Goal: Information Seeking & Learning: Understand process/instructions

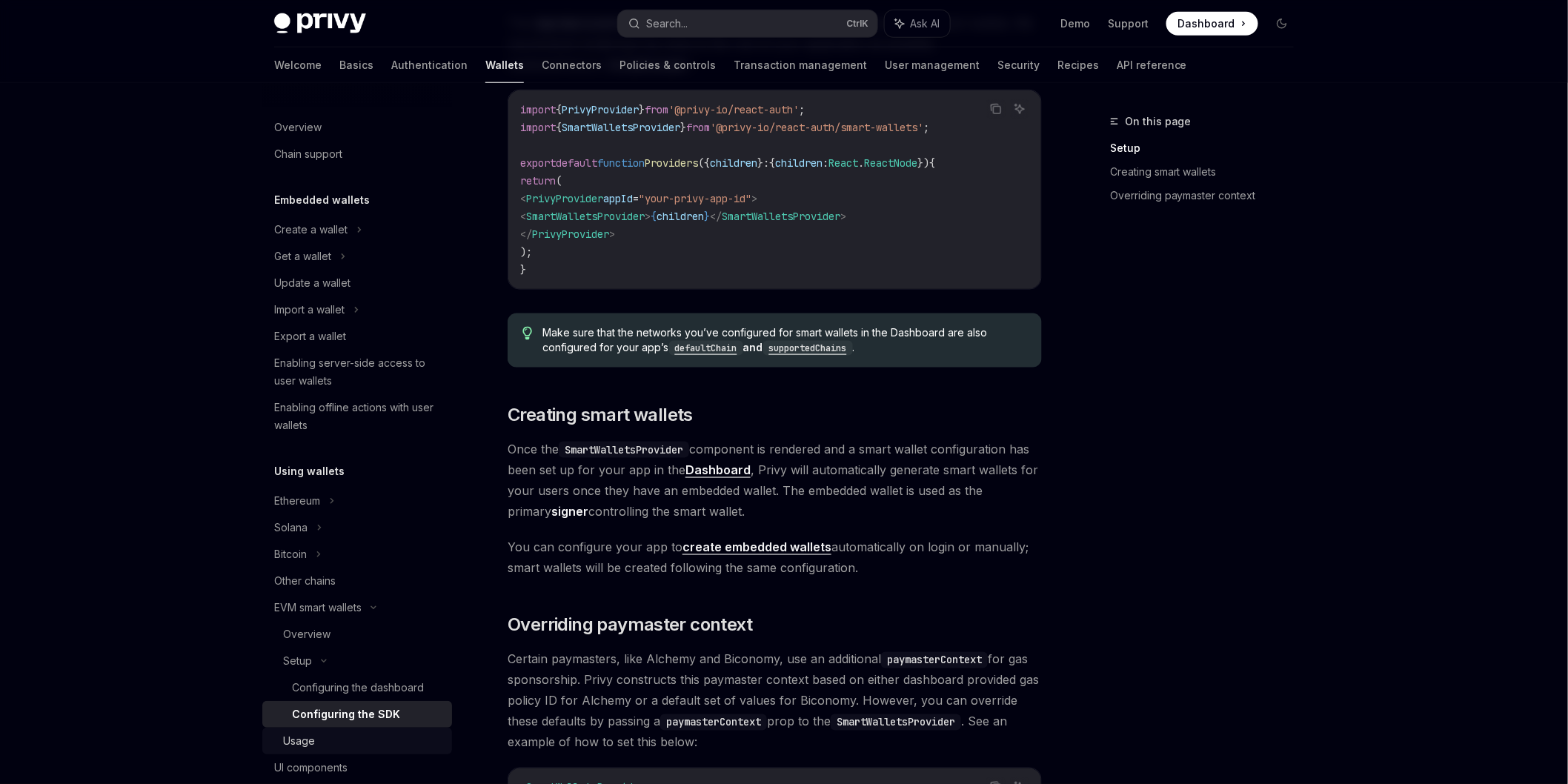
scroll to position [329, 0]
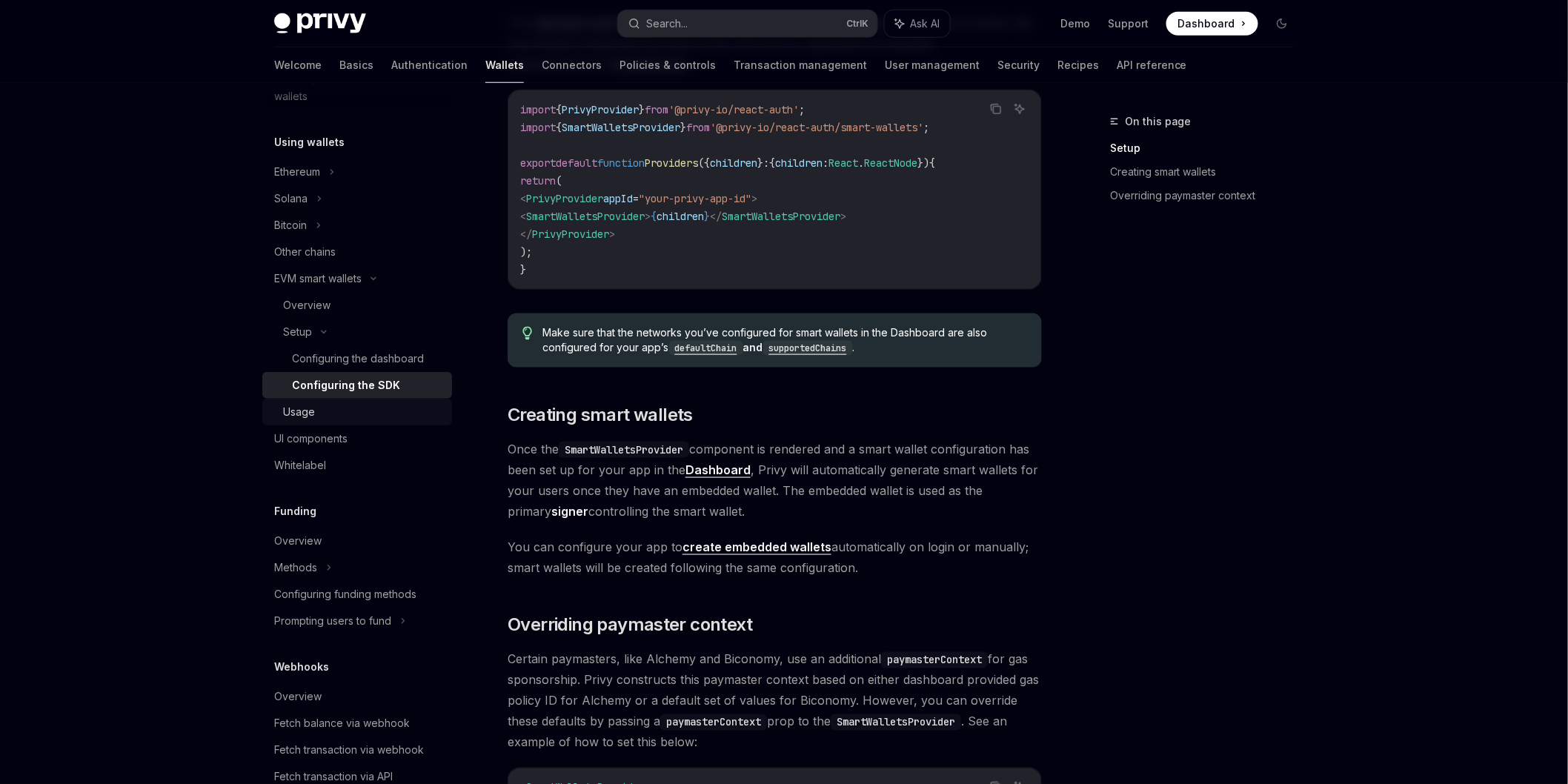
click at [363, 417] on div "Usage" at bounding box center [363, 412] width 160 height 18
type textarea "*"
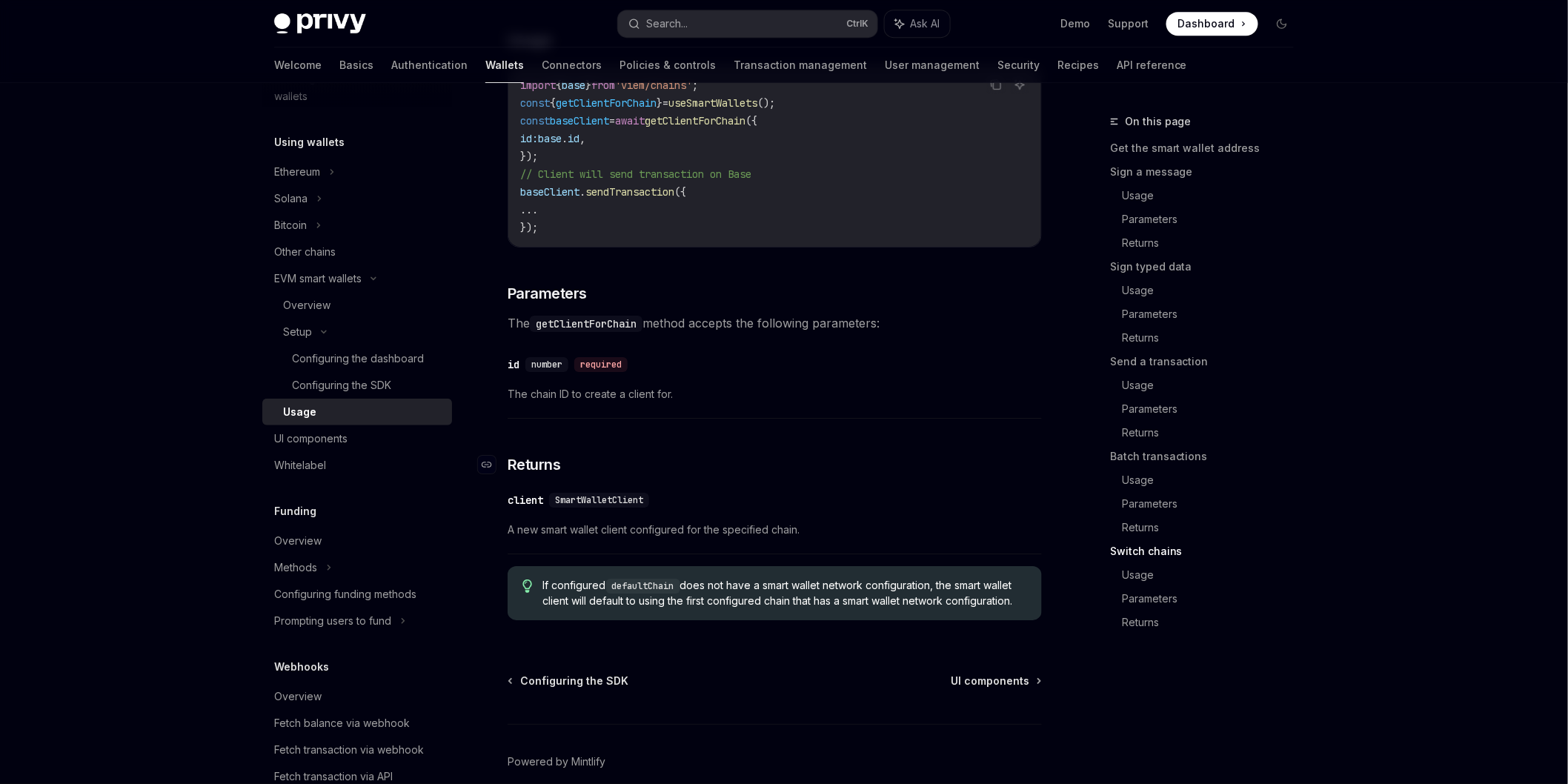
scroll to position [4457, 0]
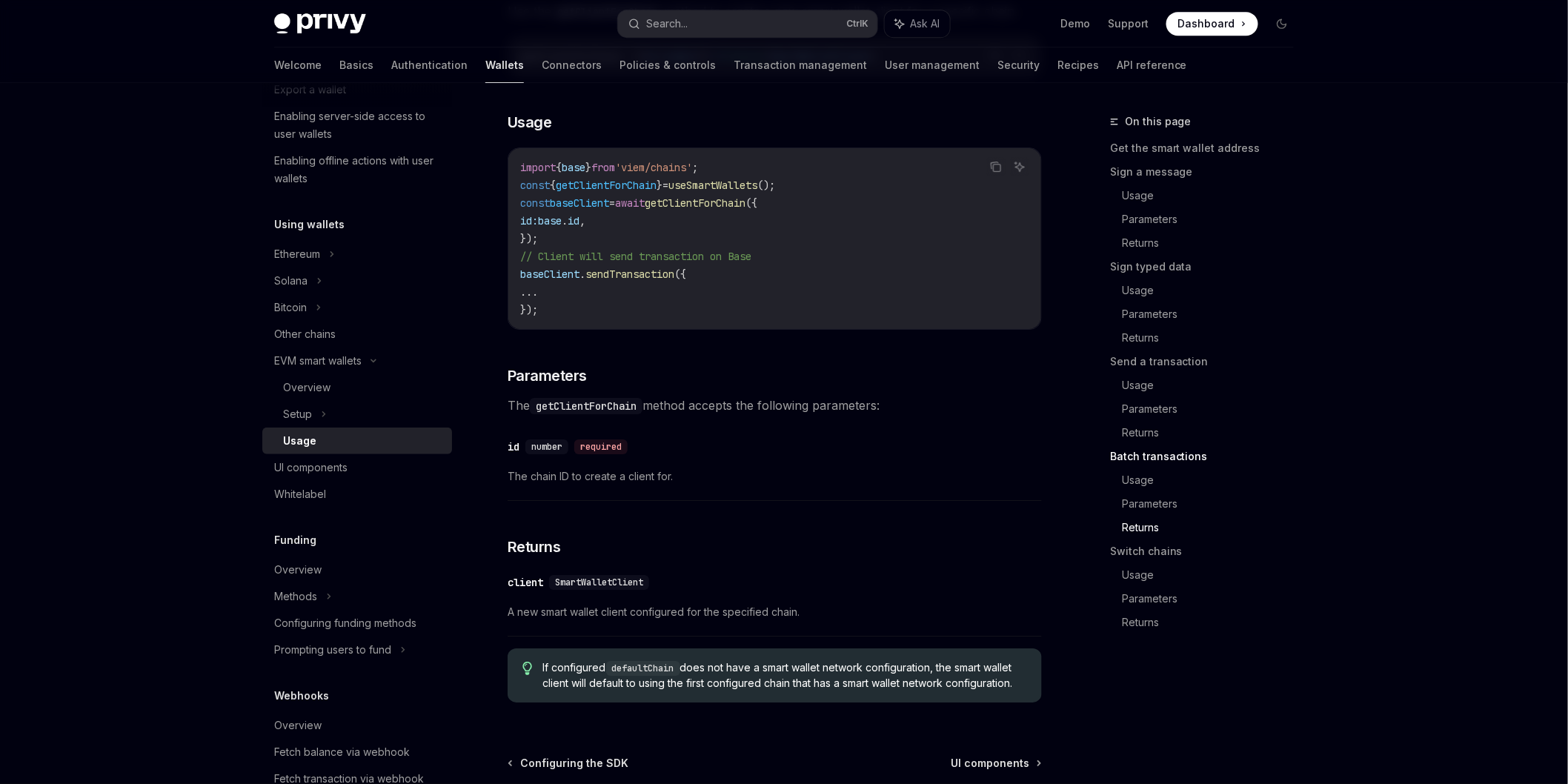
scroll to position [4446, 0]
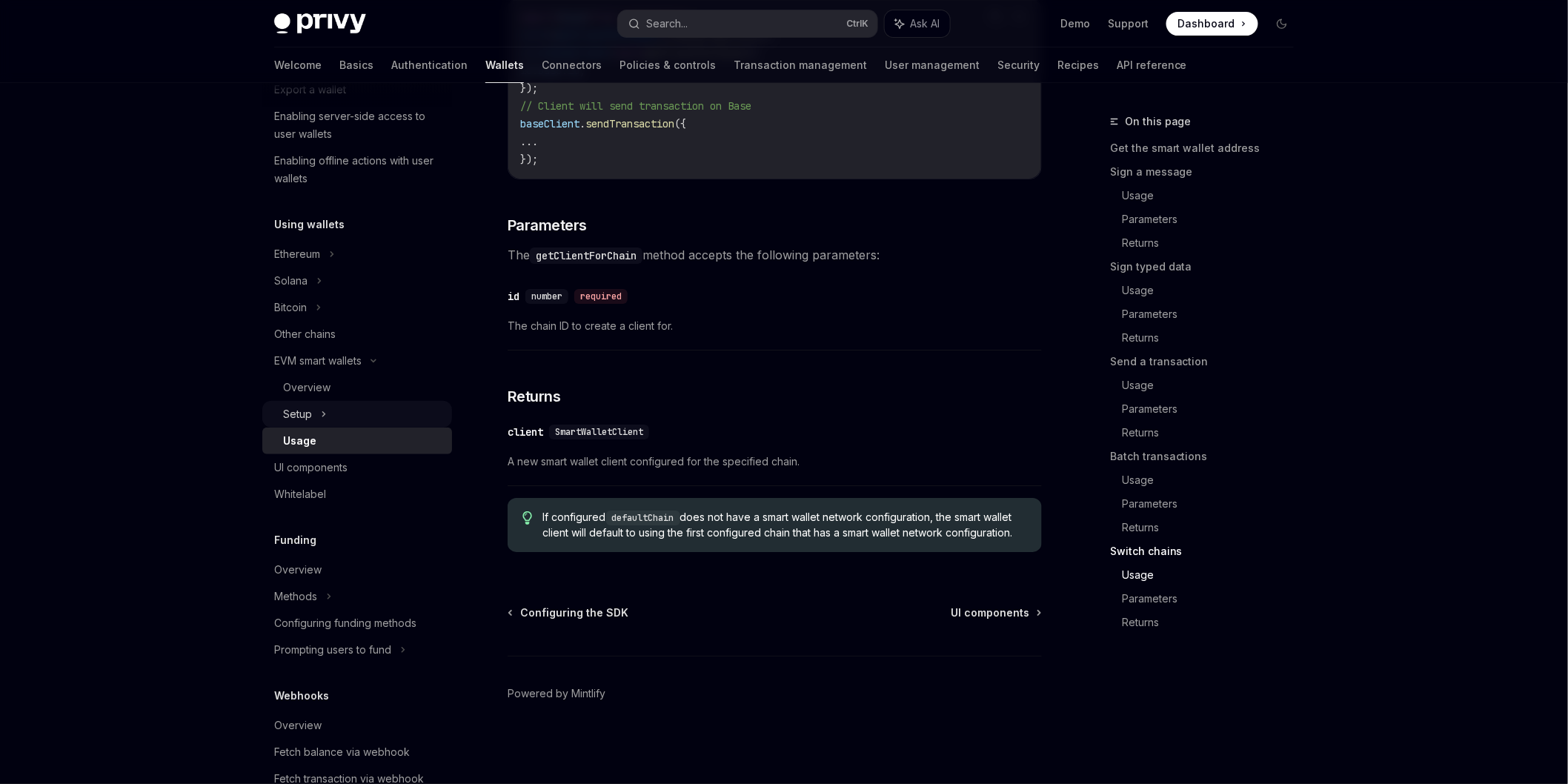
click at [376, 411] on div "Setup" at bounding box center [357, 414] width 190 height 27
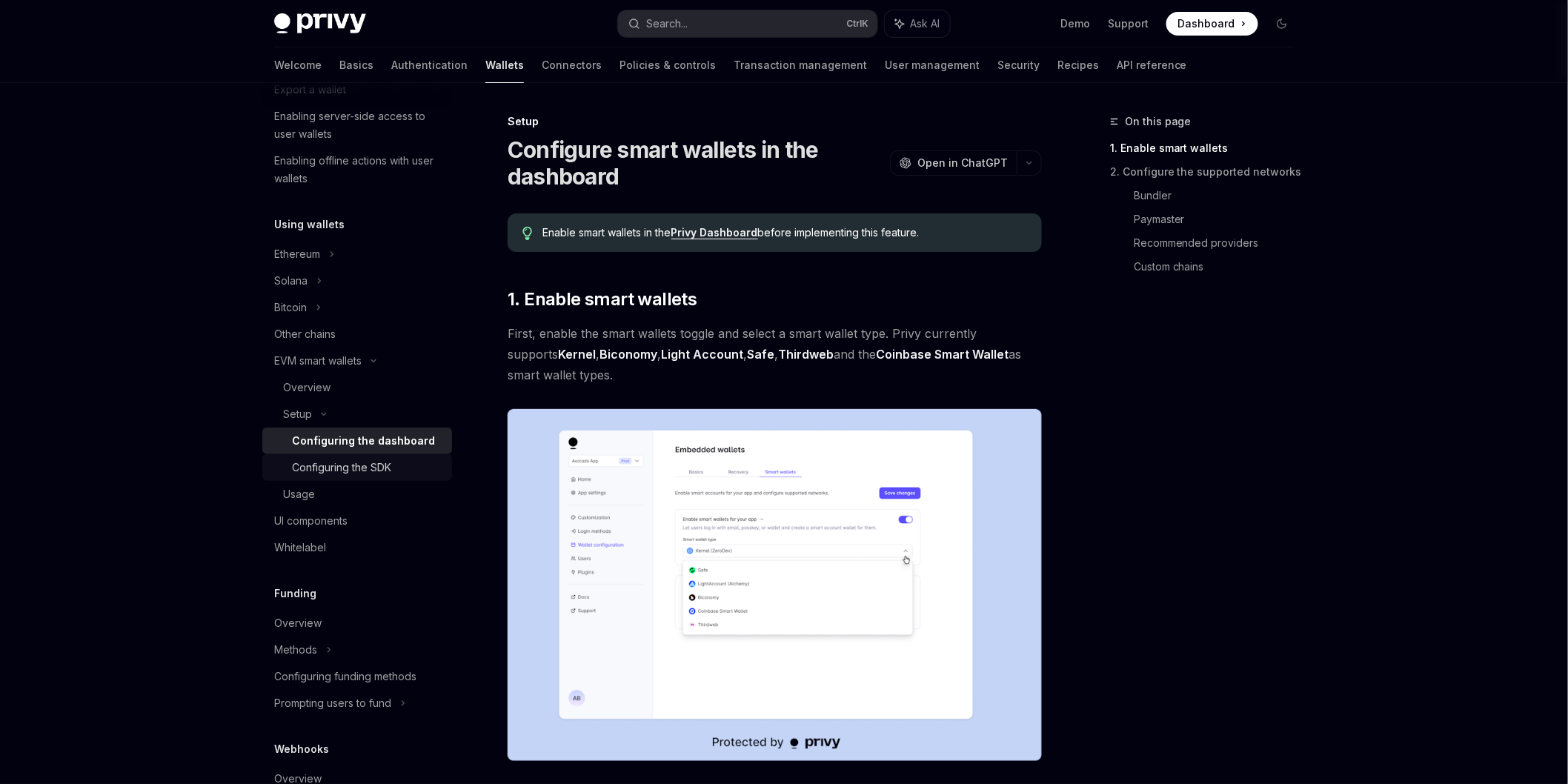
click at [335, 461] on div "Configuring the SDK" at bounding box center [341, 467] width 99 height 18
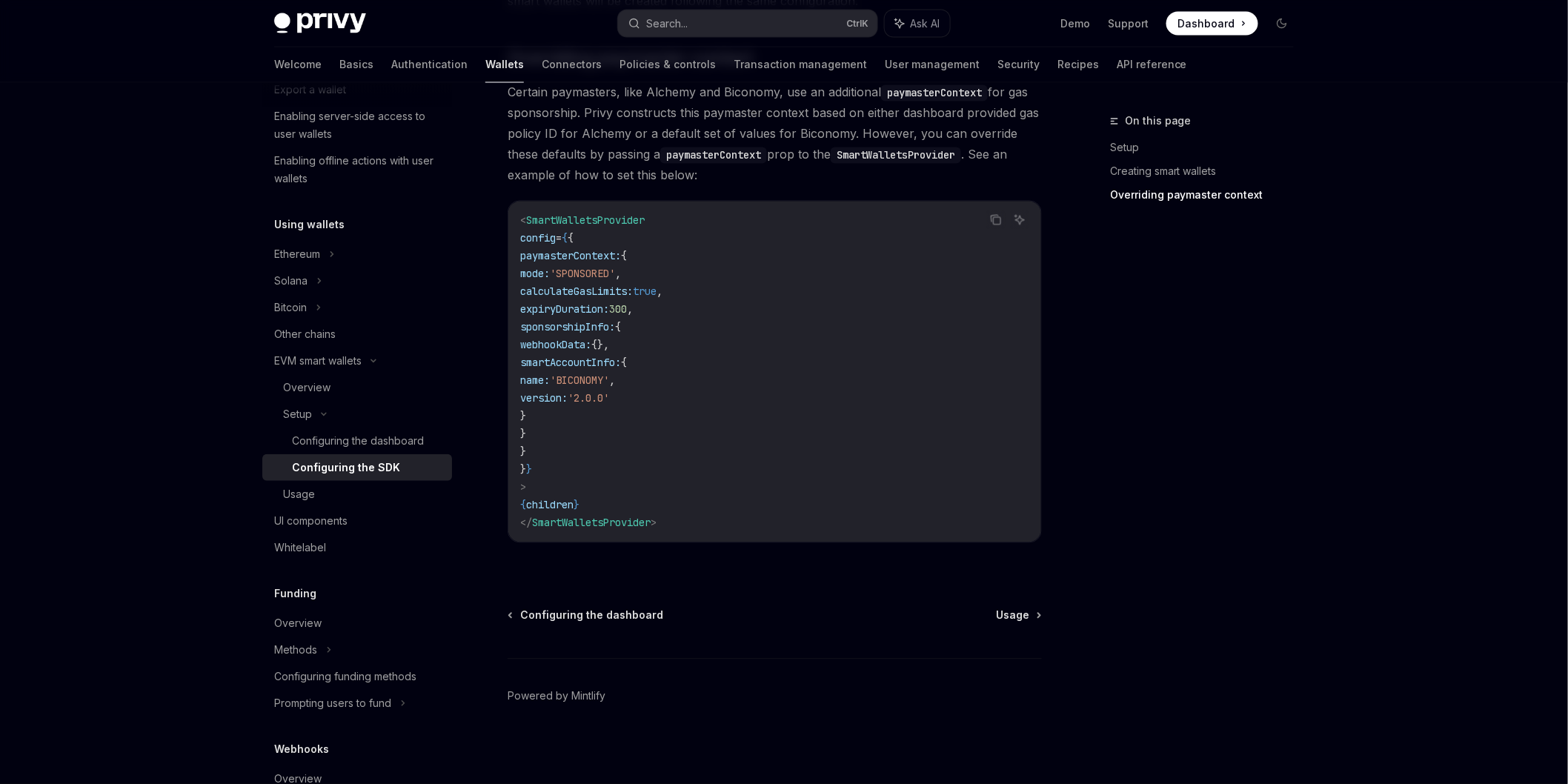
scroll to position [1144, 0]
click at [346, 441] on div "Configuring the dashboard" at bounding box center [358, 440] width 132 height 18
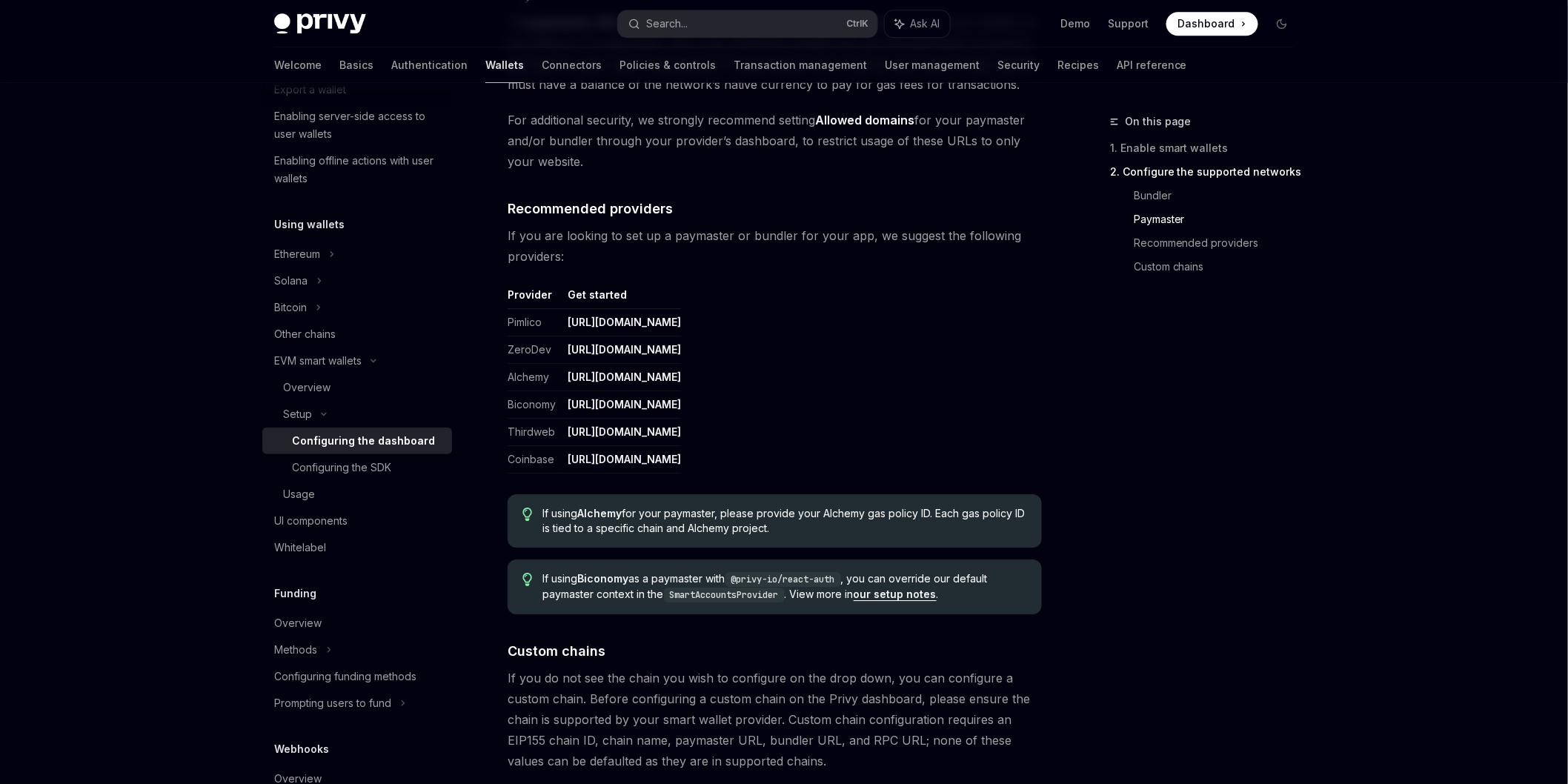
scroll to position [1853, 0]
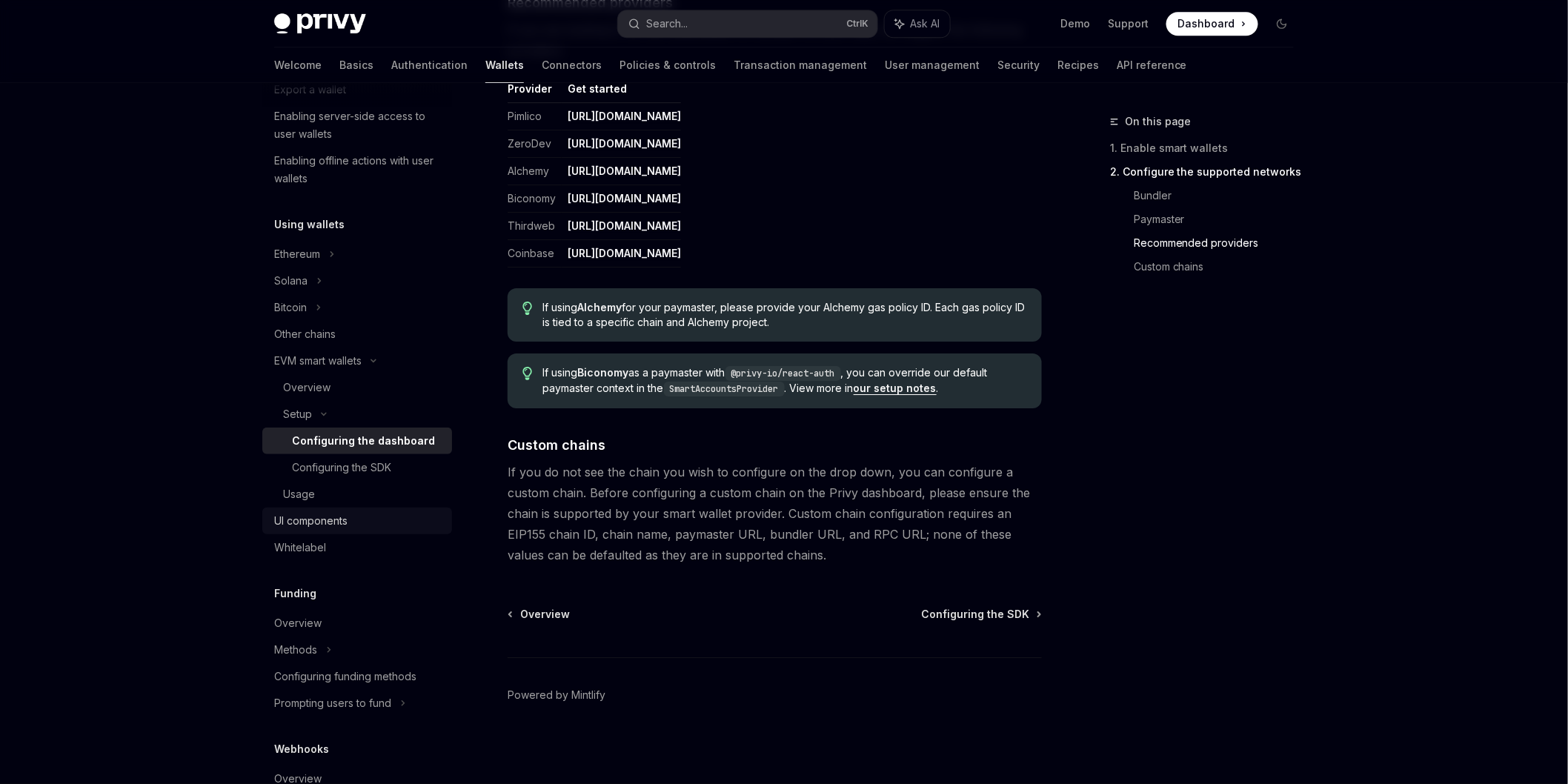
click at [343, 508] on link "UI components" at bounding box center [357, 521] width 190 height 27
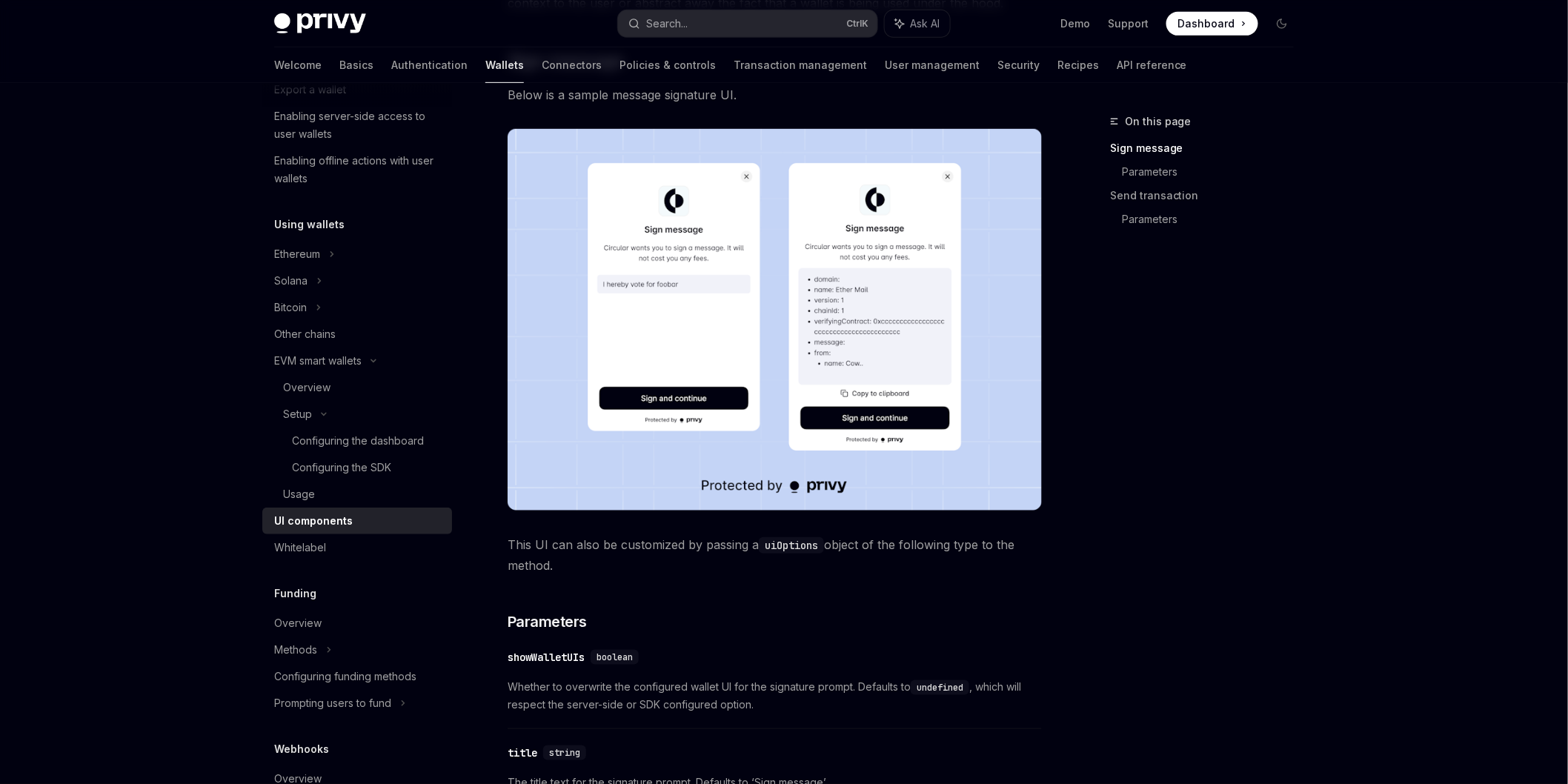
scroll to position [164, 0]
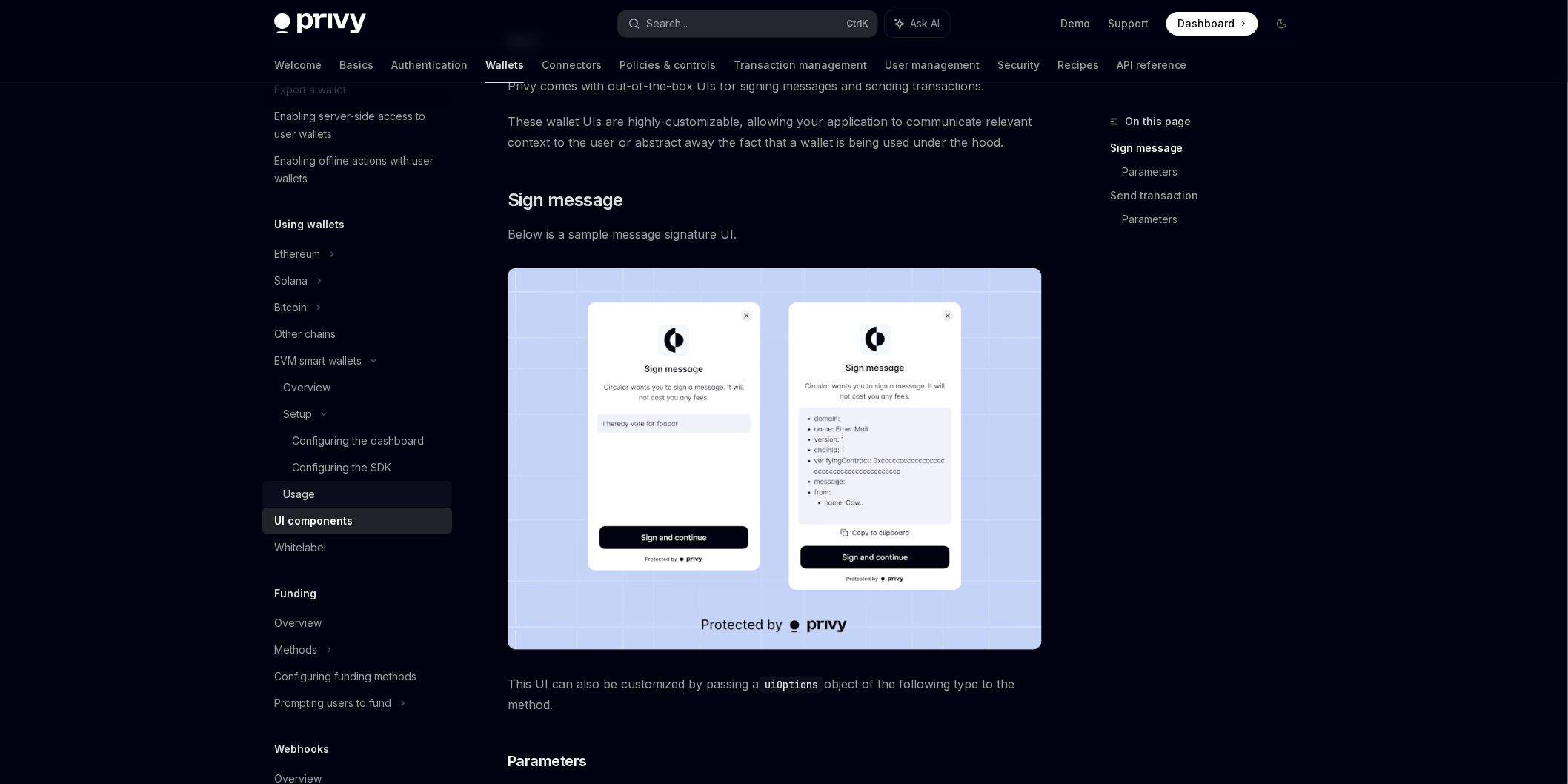
click at [301, 504] on link "Usage" at bounding box center [357, 494] width 190 height 27
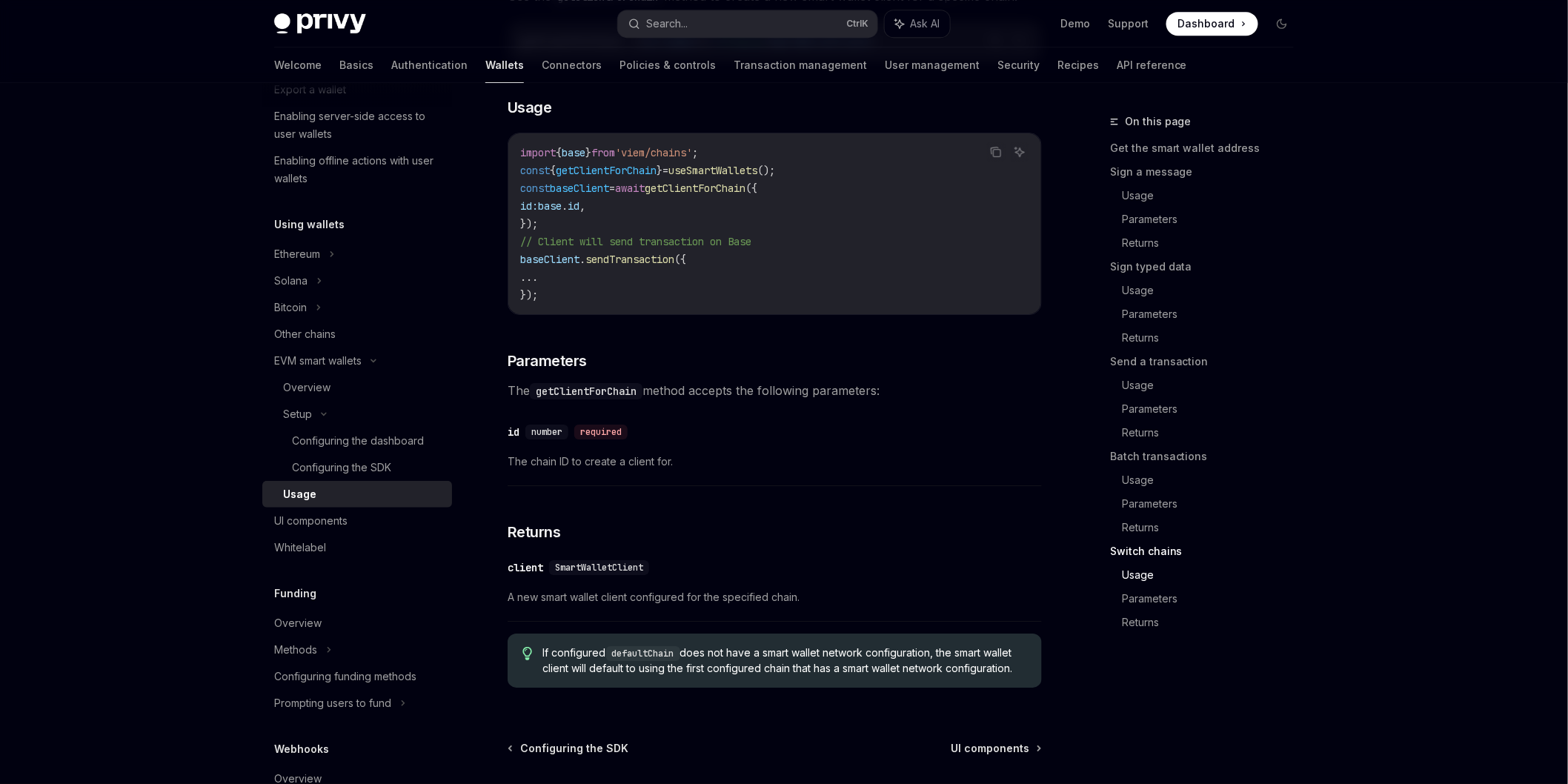
scroll to position [4457, 0]
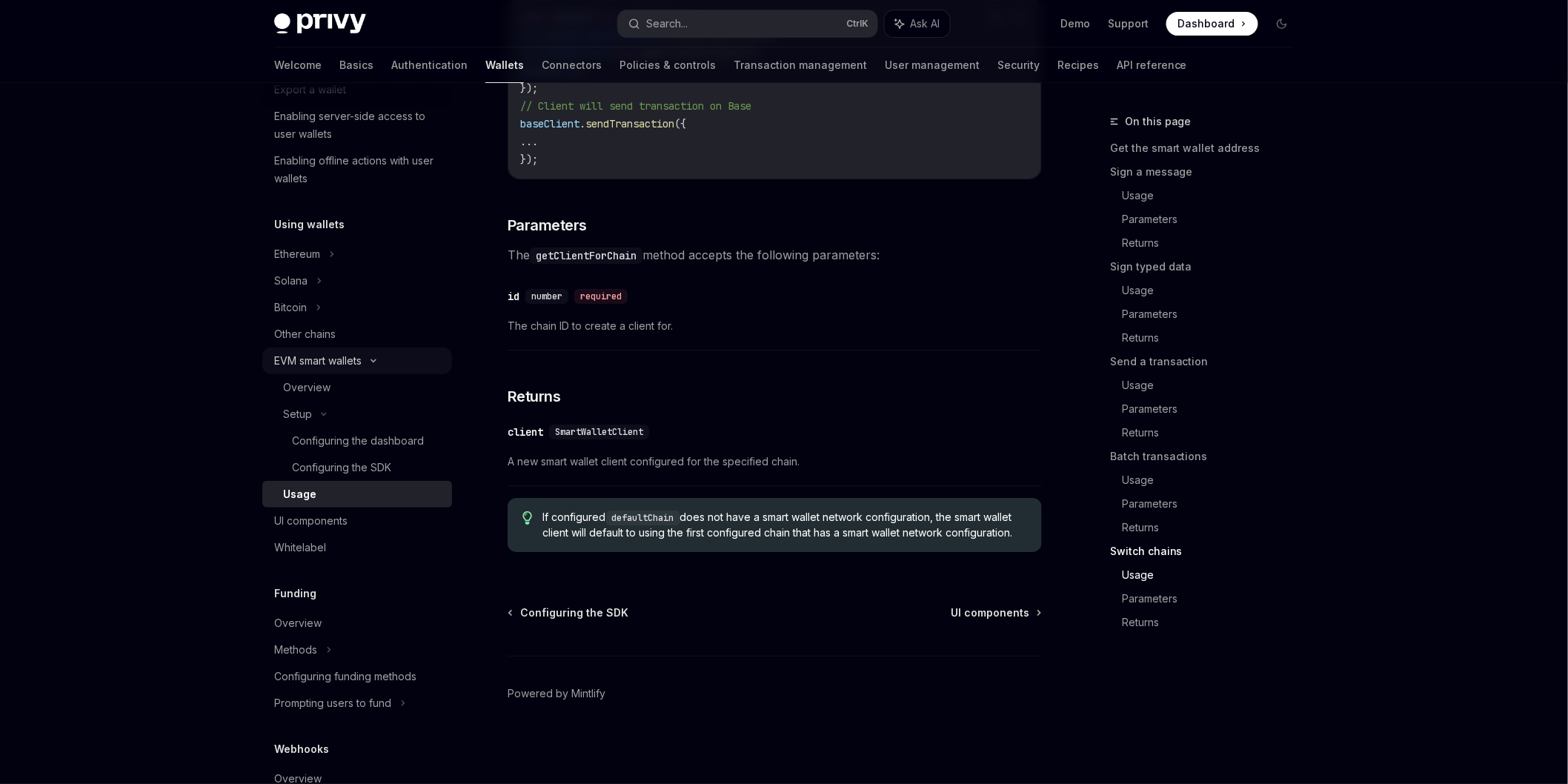
click at [359, 371] on div "EVM smart wallets" at bounding box center [357, 361] width 190 height 27
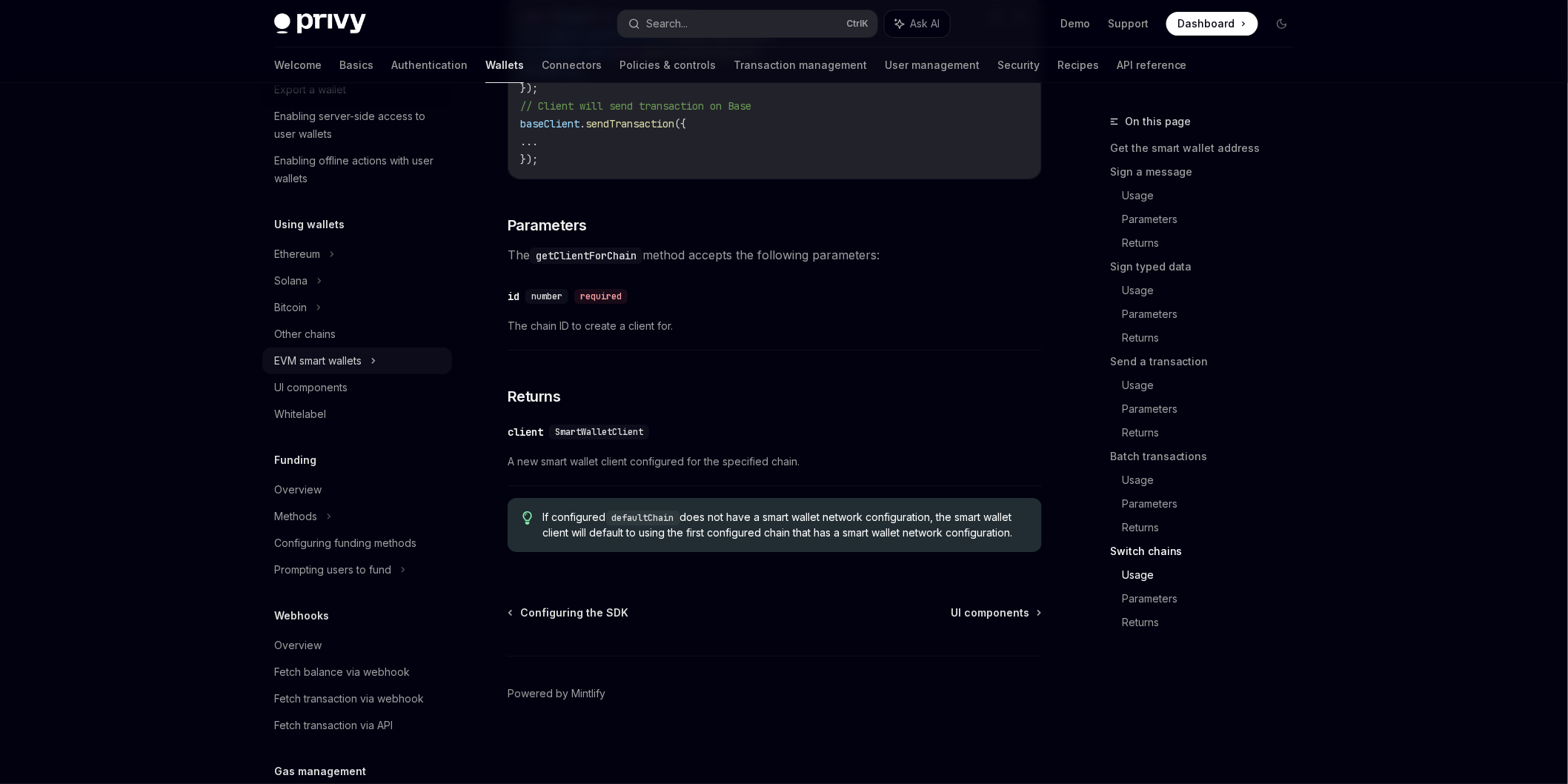
click at [359, 371] on div "EVM smart wallets" at bounding box center [357, 361] width 190 height 27
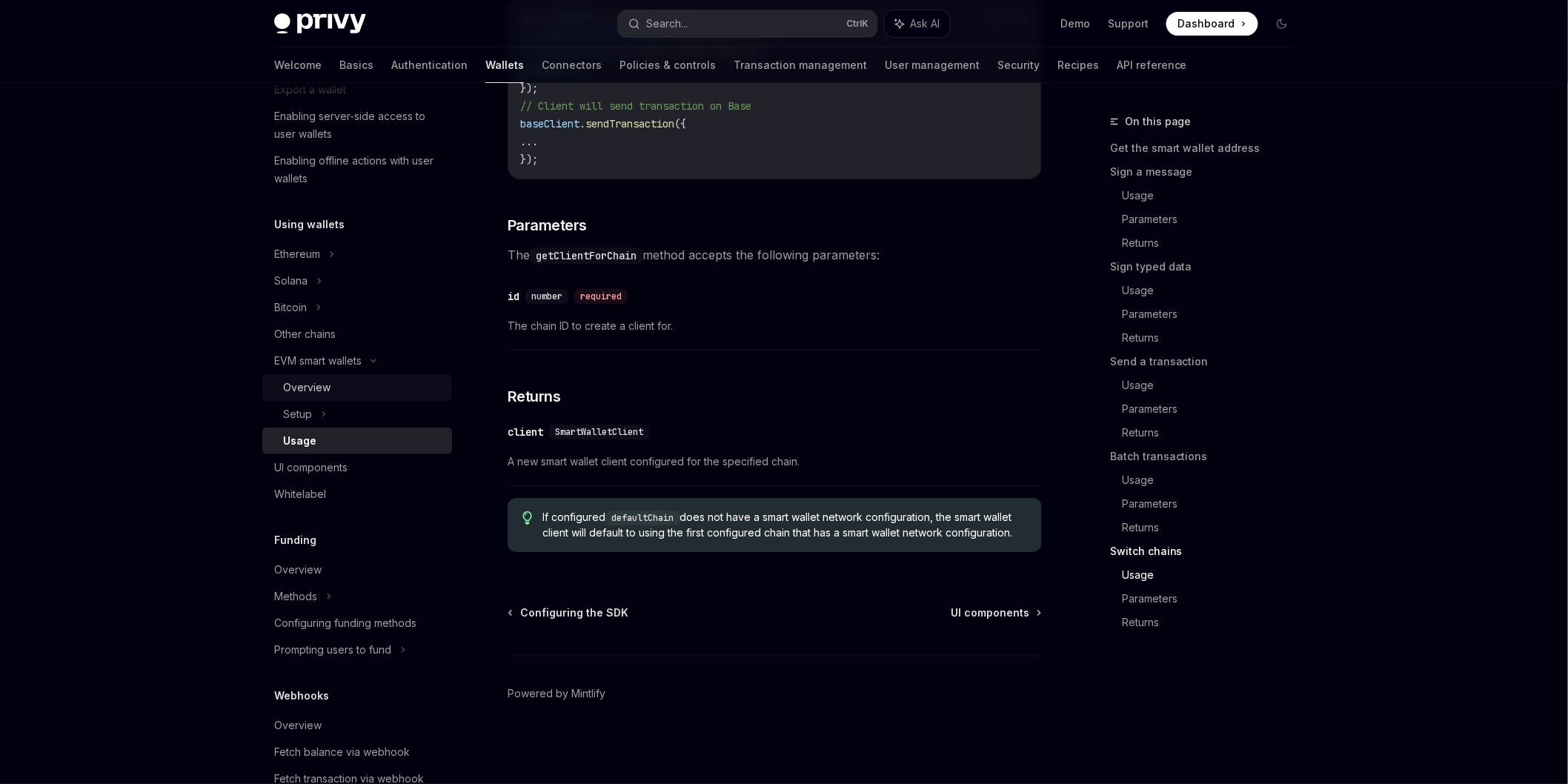
click at [353, 380] on div "Overview" at bounding box center [363, 387] width 160 height 18
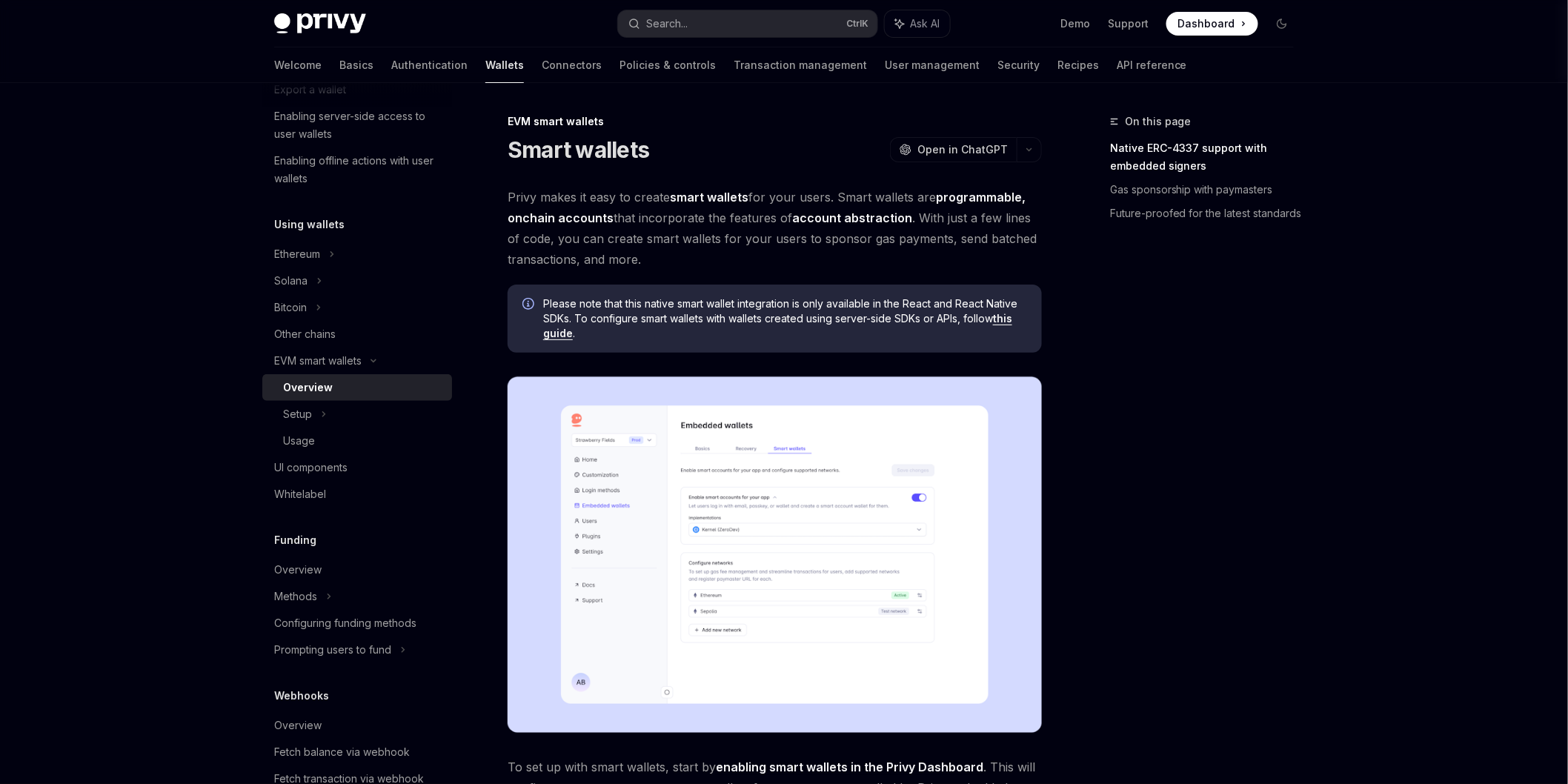
click at [1004, 316] on link "this guide" at bounding box center [778, 326] width 469 height 28
type textarea "*"
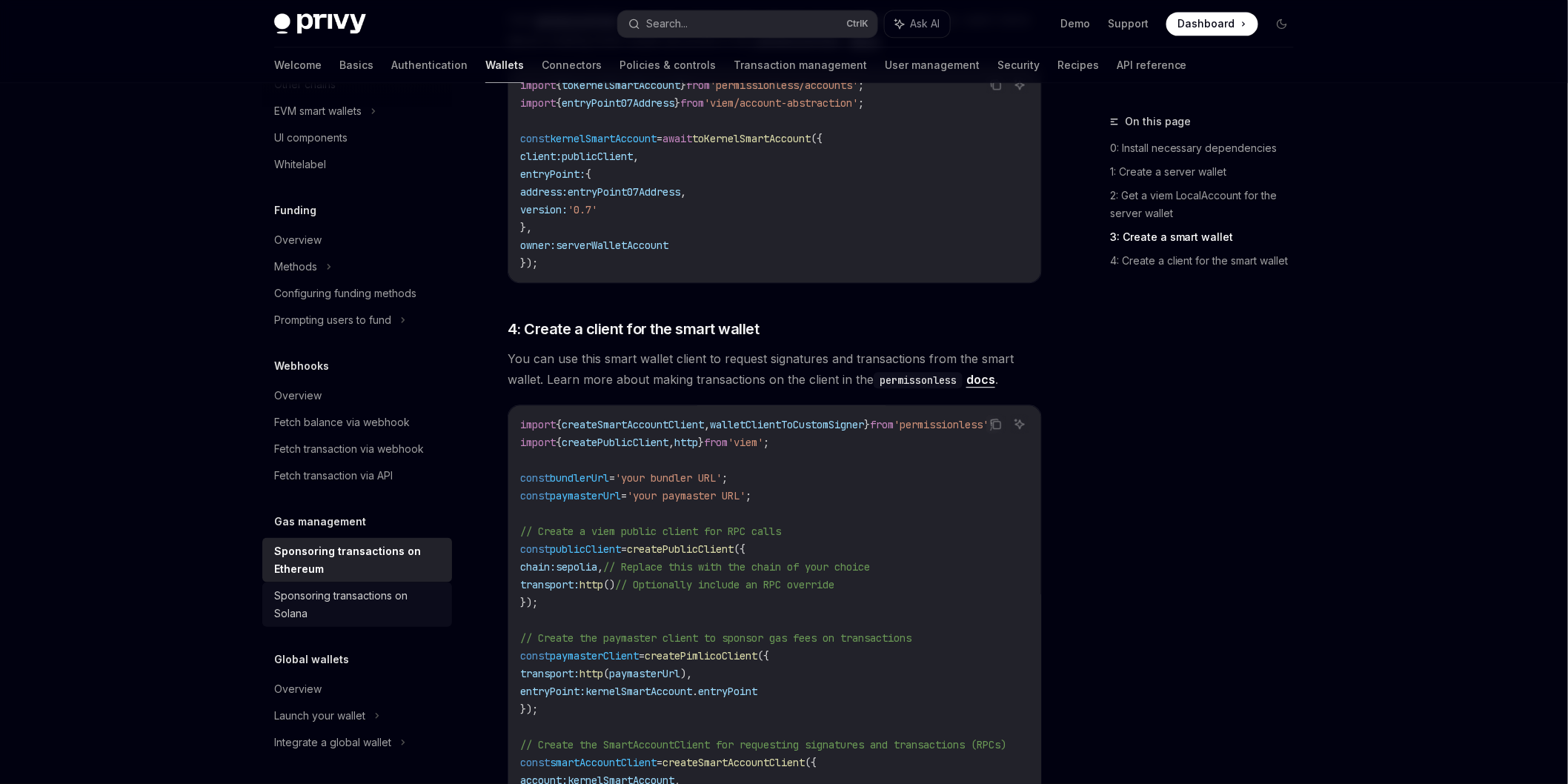
scroll to position [1478, 0]
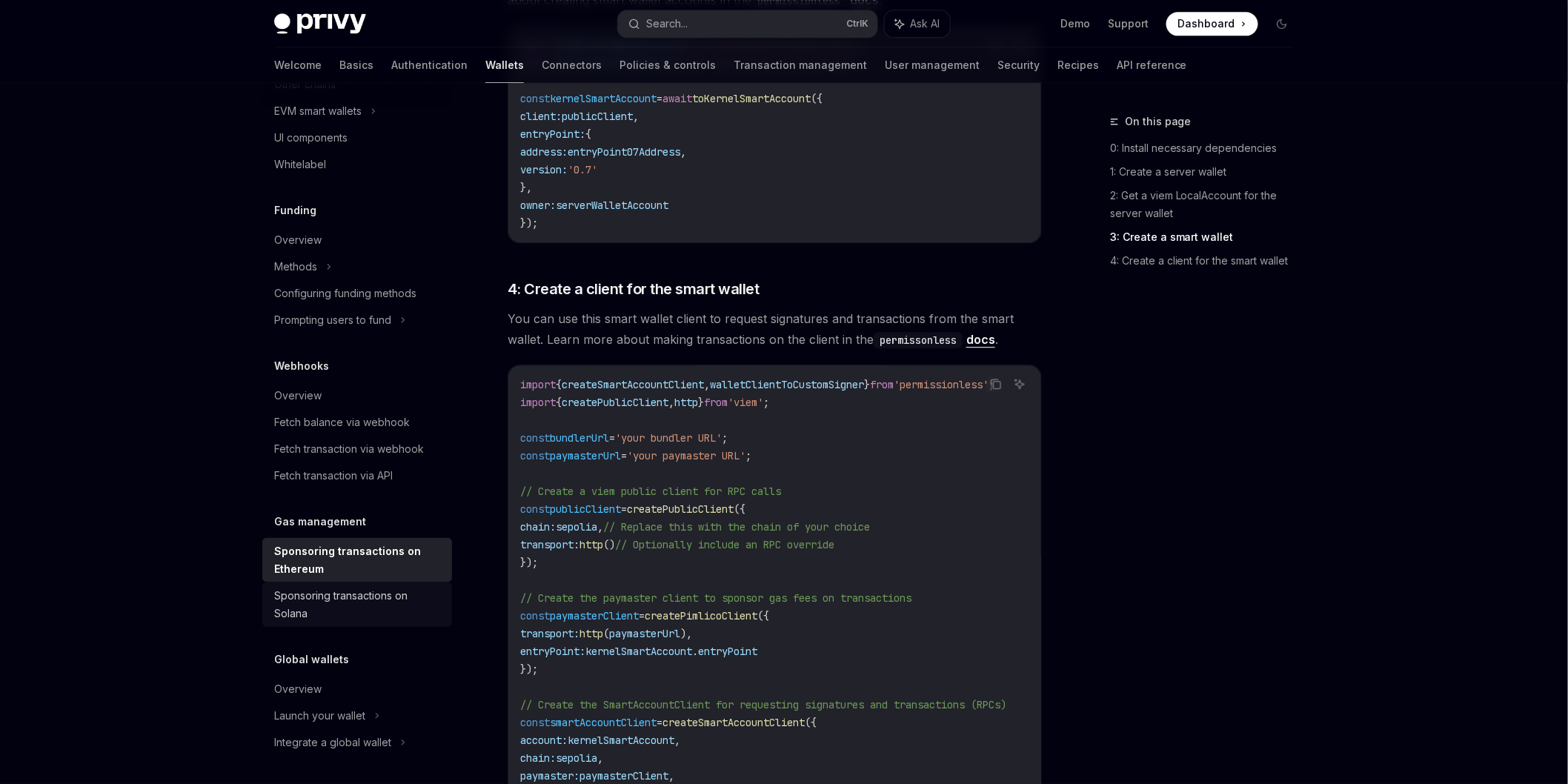
click at [377, 589] on div "Sponsoring transactions on Solana" at bounding box center [358, 604] width 169 height 36
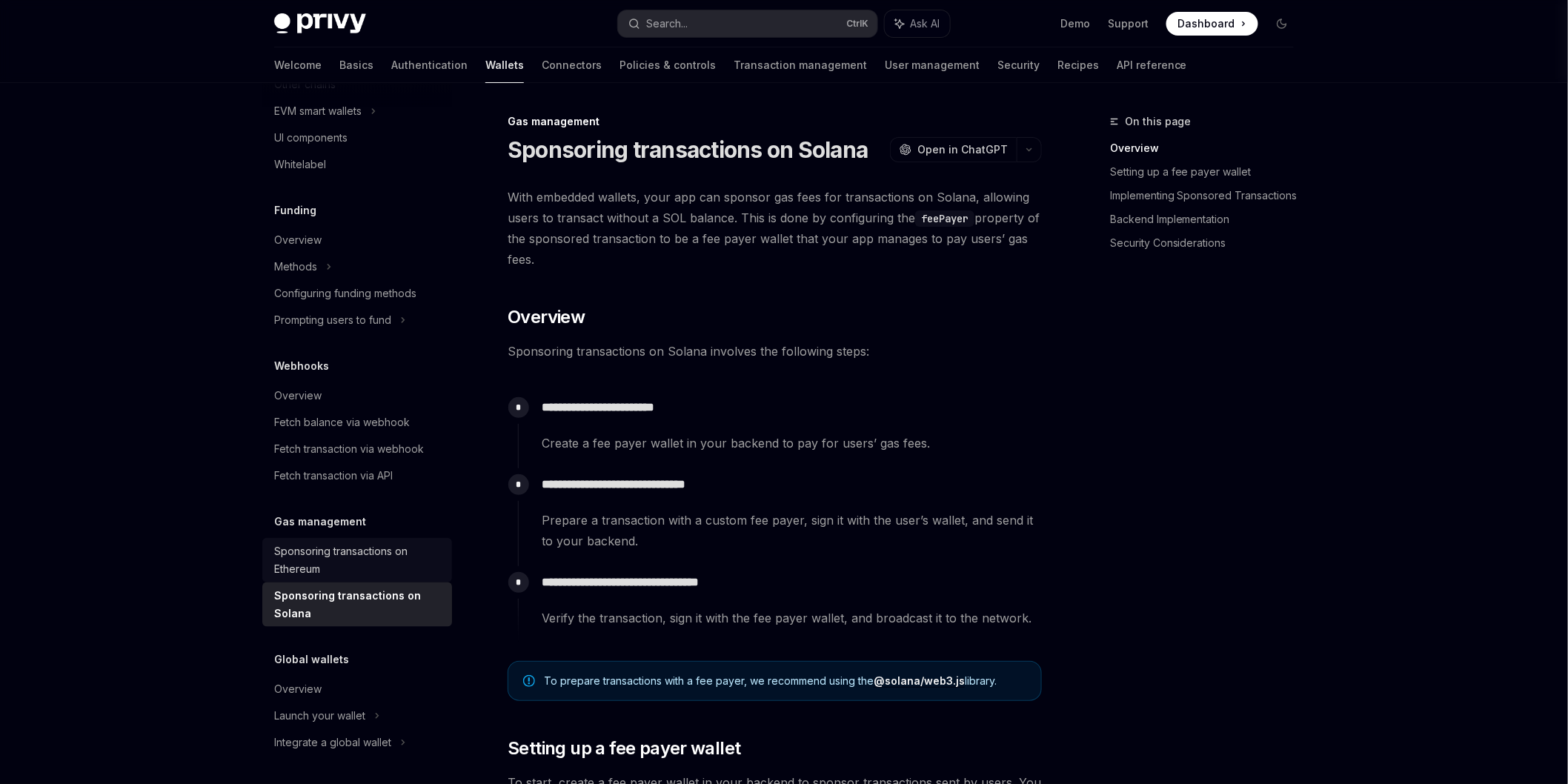
click at [372, 557] on div "Sponsoring transactions on Ethereum" at bounding box center [358, 560] width 169 height 36
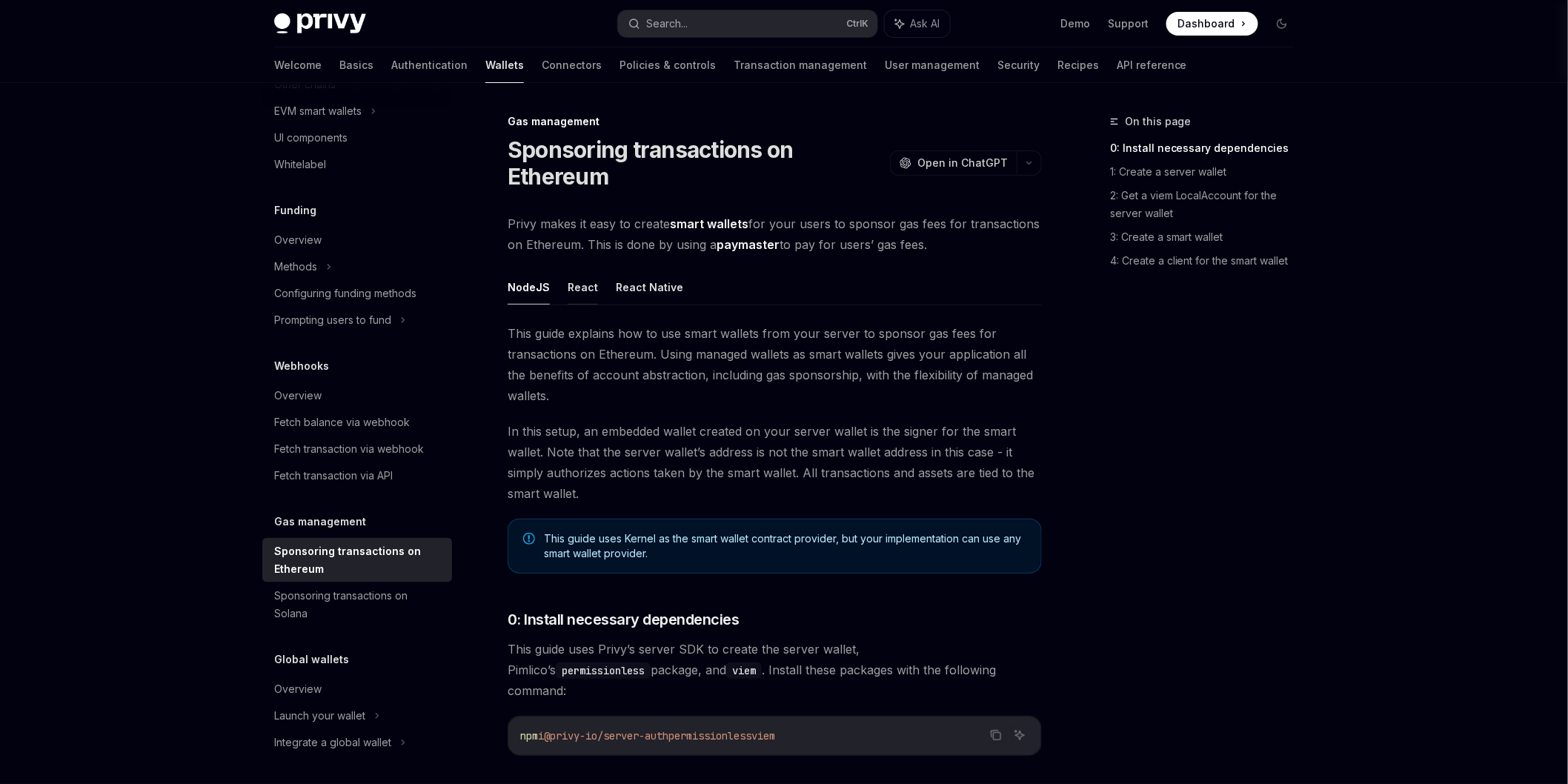
click at [581, 276] on button "React" at bounding box center [583, 287] width 30 height 35
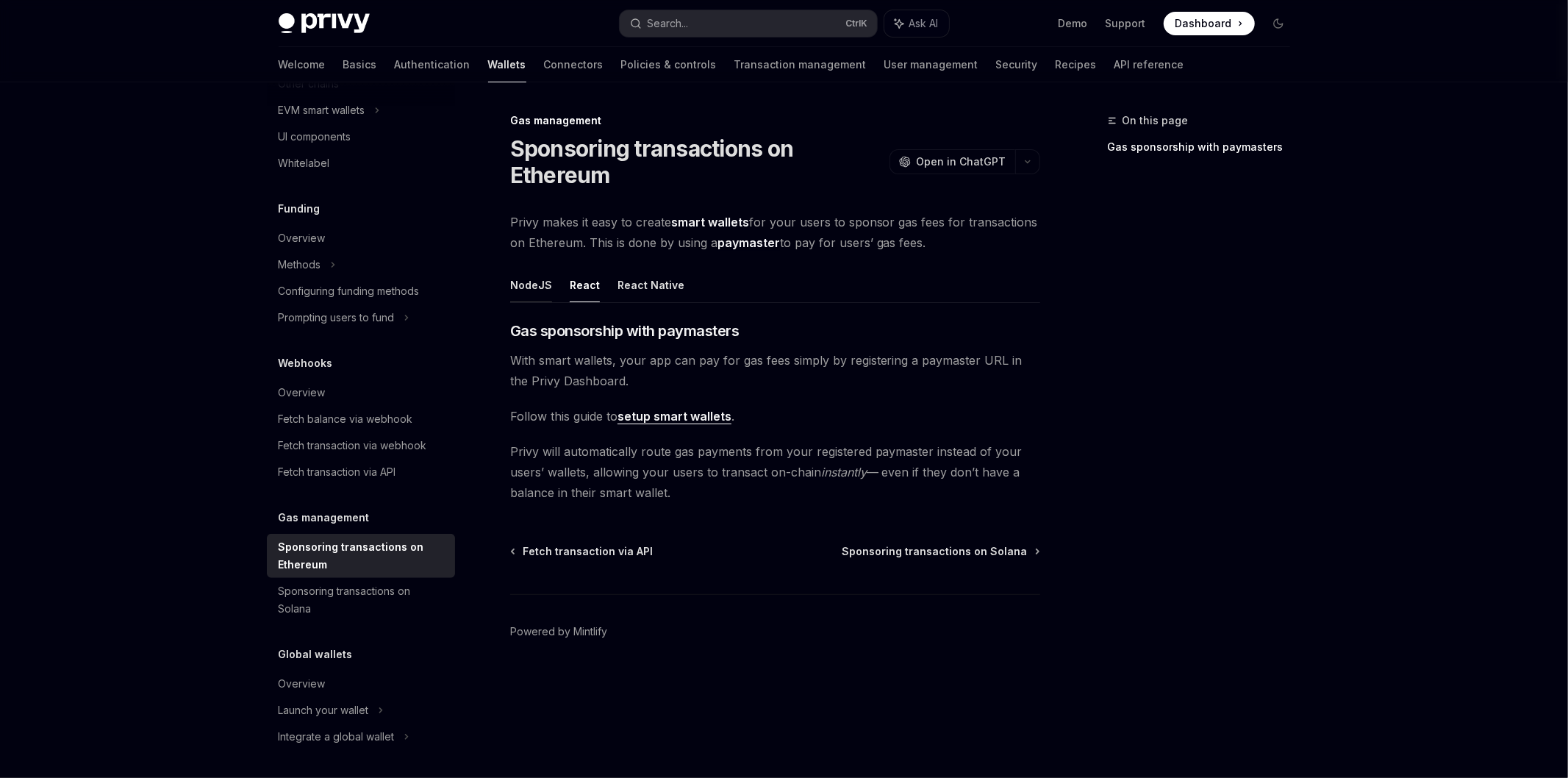
click at [533, 297] on button "NodeJS" at bounding box center [531, 285] width 42 height 35
type textarea "*"
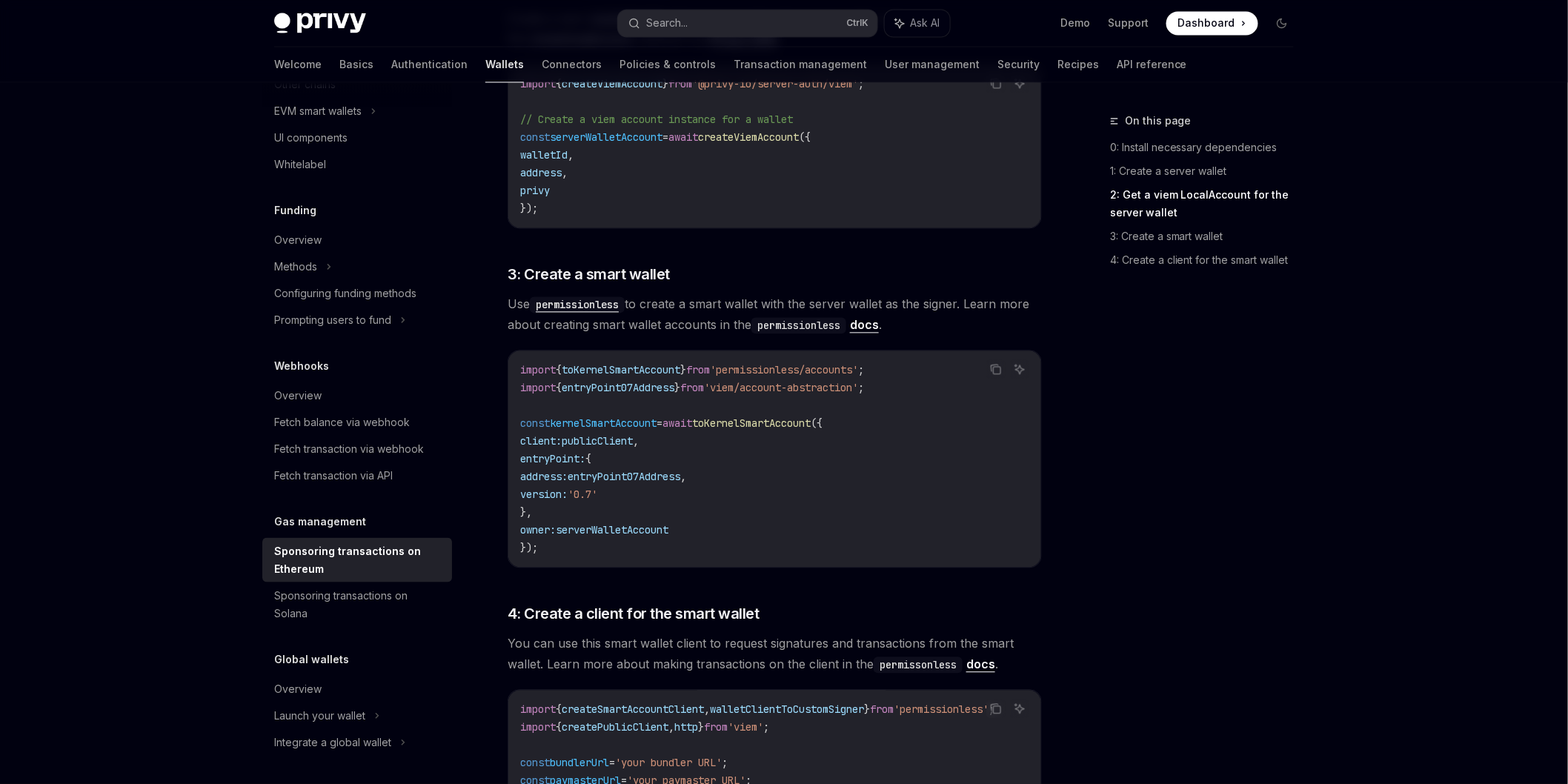
scroll to position [1317, 0]
